Goal: Task Accomplishment & Management: Manage account settings

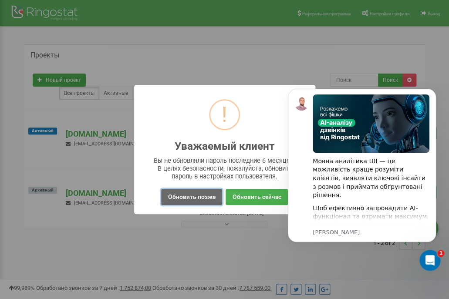
click at [204, 198] on button "Обновить позже" at bounding box center [191, 197] width 61 height 16
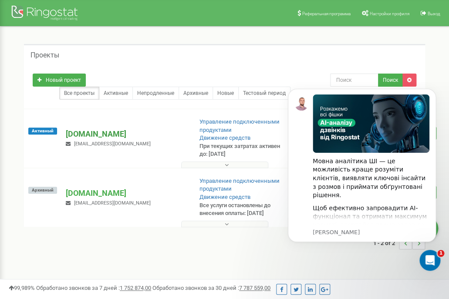
click at [96, 132] on p "[DOMAIN_NAME]" at bounding box center [125, 134] width 119 height 11
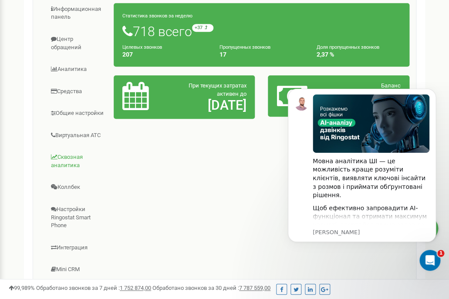
scroll to position [189, 0]
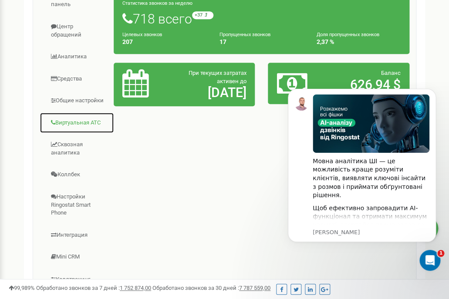
click at [78, 125] on link "Виртуальная АТС" at bounding box center [77, 122] width 75 height 21
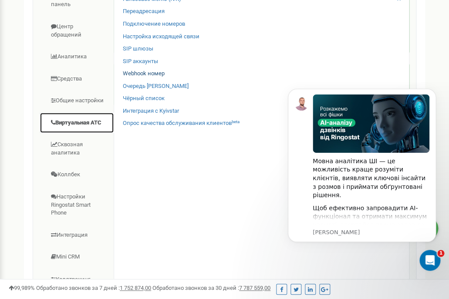
scroll to position [149, 0]
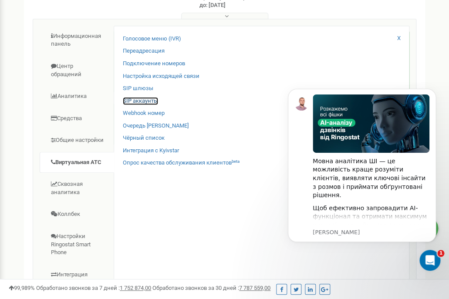
click at [147, 100] on link "SIP аккаунты" at bounding box center [140, 101] width 35 height 8
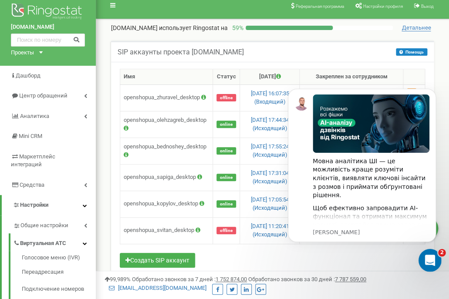
click at [424, 258] on icon "Відкрити програму для спілкування Intercom" at bounding box center [429, 259] width 14 height 14
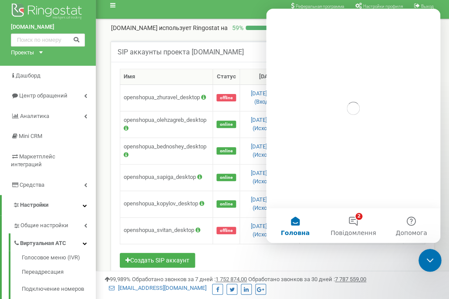
click at [424, 260] on div "Закрити програму для спілкування Intercom" at bounding box center [429, 259] width 21 height 21
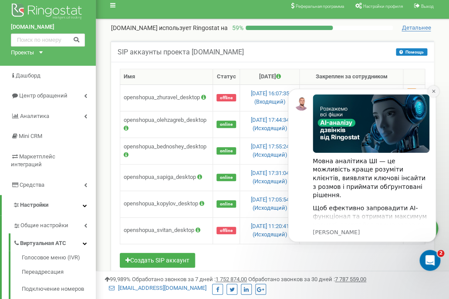
click at [433, 92] on icon "Dismiss notification" at bounding box center [433, 91] width 3 height 3
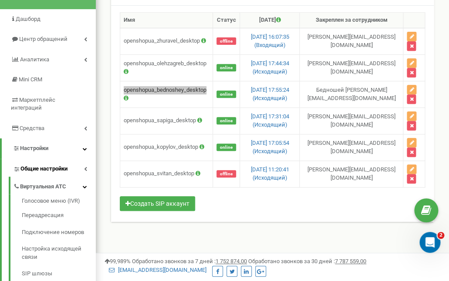
scroll to position [63, 0]
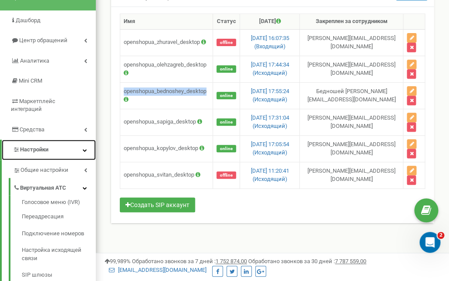
click at [63, 140] on link "Настройки" at bounding box center [49, 150] width 94 height 20
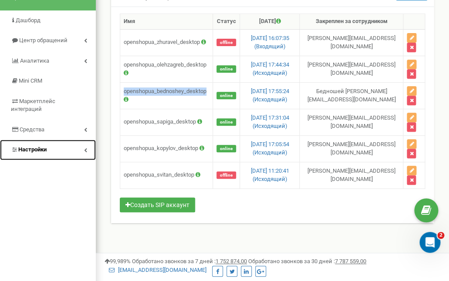
click at [61, 140] on link "Настройки" at bounding box center [48, 150] width 96 height 20
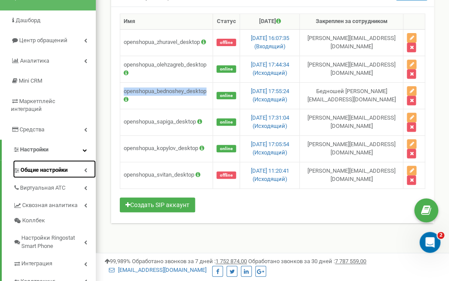
click at [54, 166] on span "Общие настройки" at bounding box center [43, 170] width 47 height 8
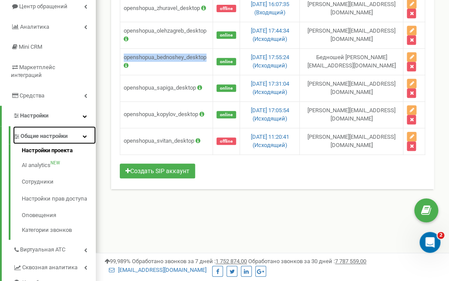
scroll to position [98, 0]
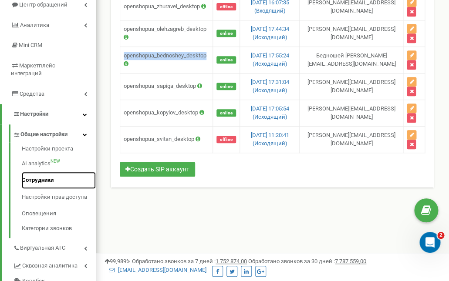
click at [55, 174] on link "Сотрудники" at bounding box center [59, 180] width 74 height 17
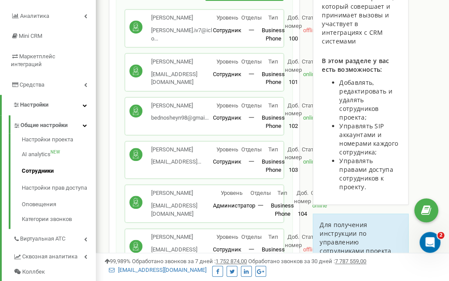
scroll to position [115, 0]
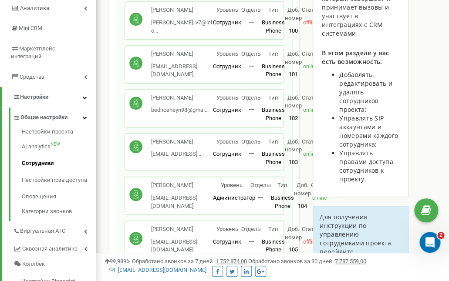
click at [293, 118] on p "102" at bounding box center [293, 119] width 17 height 8
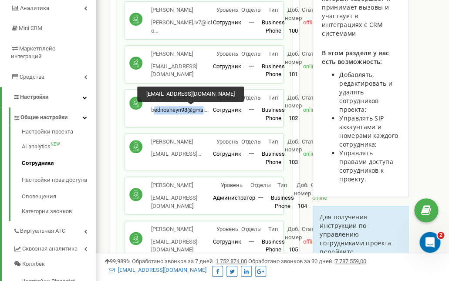
drag, startPoint x: 156, startPoint y: 112, endPoint x: 204, endPoint y: 112, distance: 48.8
click at [204, 112] on span "bednosheyn98@gmai..." at bounding box center [180, 110] width 58 height 7
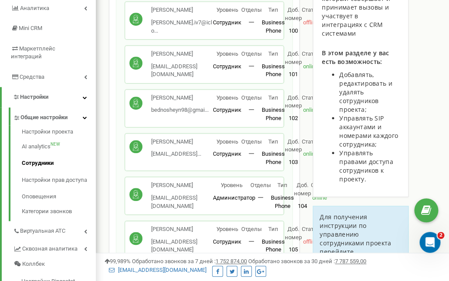
click at [232, 100] on span "Уровень" at bounding box center [228, 98] width 22 height 7
